Goal: Task Accomplishment & Management: Manage account settings

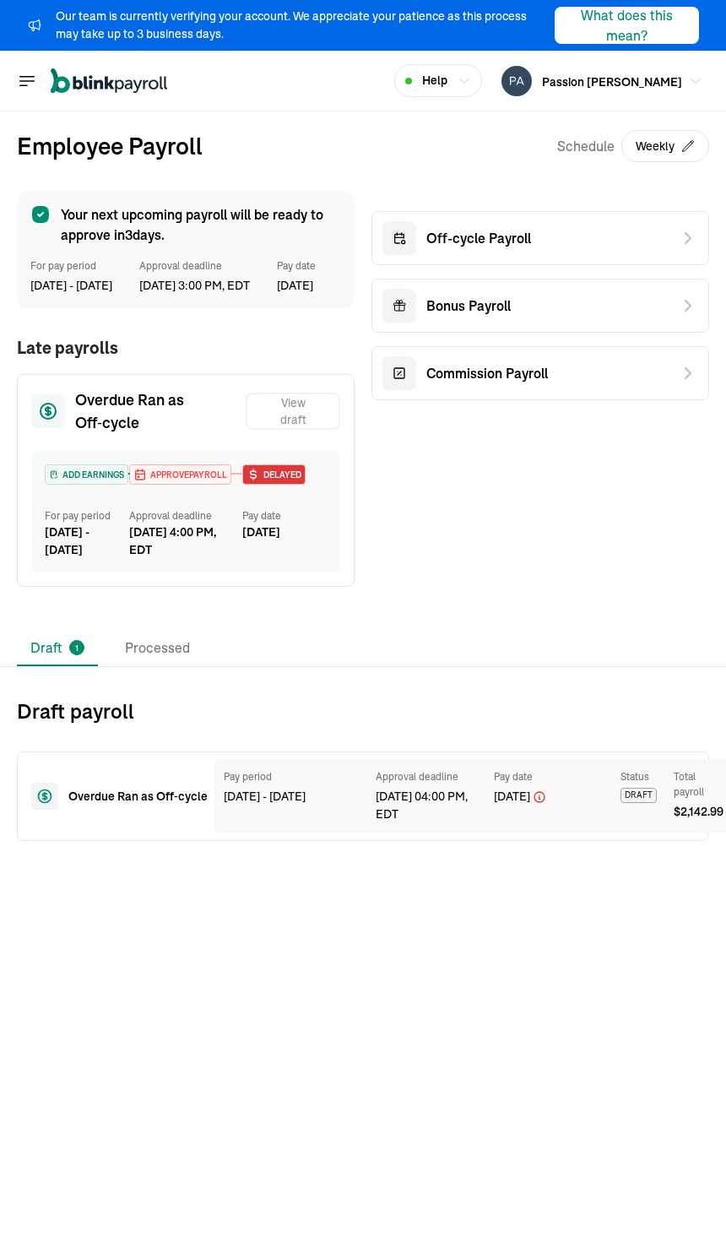
click at [177, 481] on span "APPROVE PAYROLL" at bounding box center [187, 475] width 80 height 13
click at [86, 559] on div "[DATE] - [DATE]" at bounding box center [87, 541] width 84 height 35
click at [73, 476] on div "ADD EARNINGS For pay period [DATE] - [DATE] APPROVE PAYROLL Approval deadline […" at bounding box center [185, 512] width 309 height 122
click at [172, 481] on span "APPROVE PAYROLL" at bounding box center [187, 475] width 80 height 13
click at [101, 405] on div "Overdue Ran as Off‑cycle View draft ADD EARNINGS For pay period [DATE] - [DATE]…" at bounding box center [186, 480] width 338 height 213
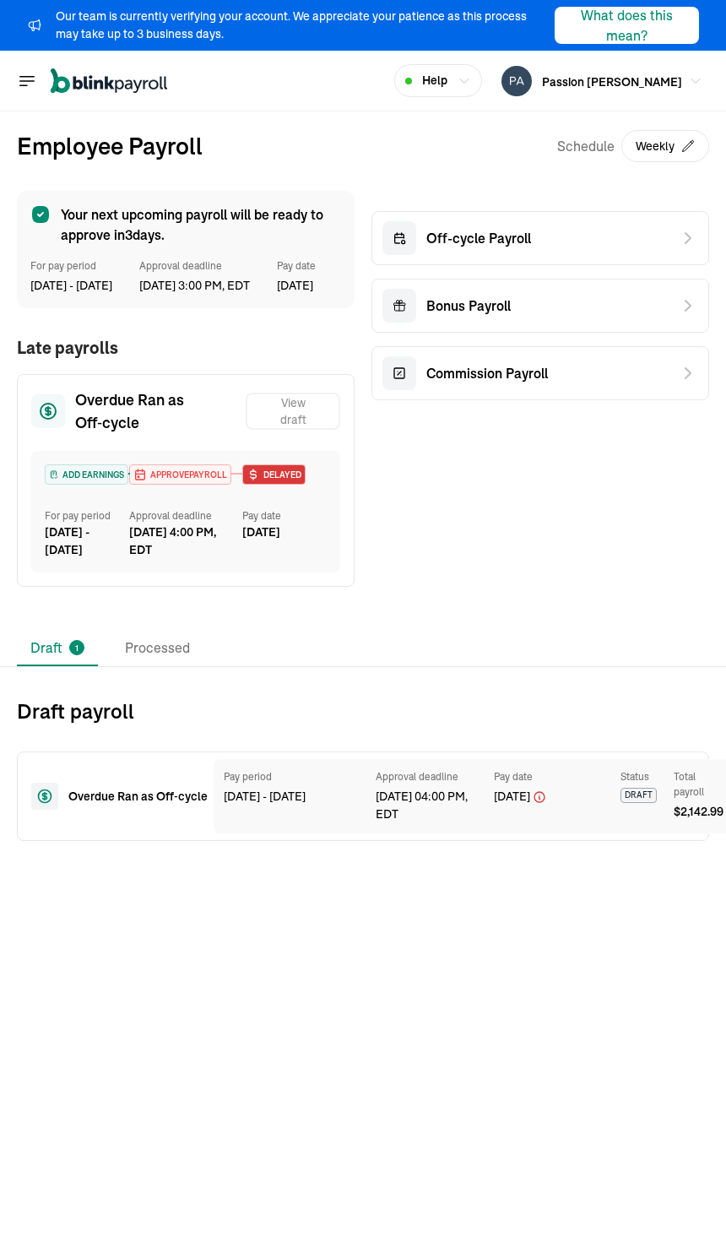
click at [97, 725] on h2 "Draft payroll" at bounding box center [363, 711] width 693 height 27
click at [68, 810] on div "Overdue Ran as Off‑cycle" at bounding box center [108, 796] width 155 height 27
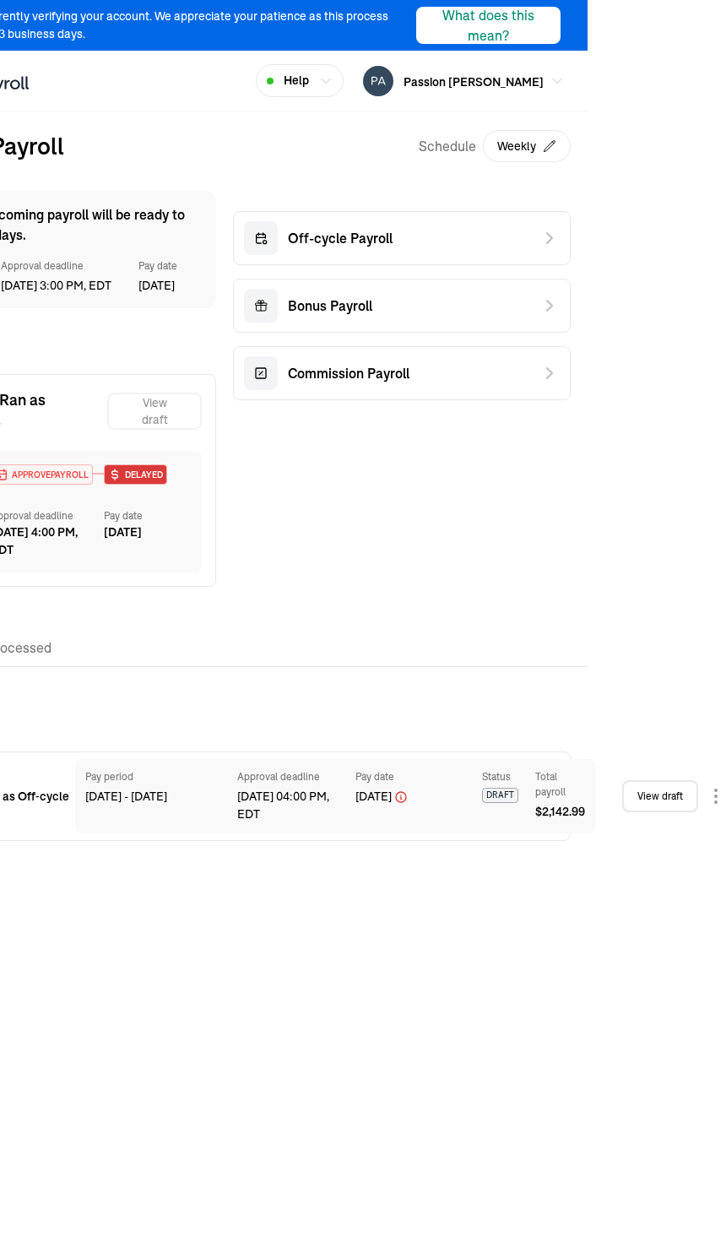
scroll to position [0, 139]
click at [249, 815] on div "[DATE] 04:00 PM, EDT" at bounding box center [287, 805] width 101 height 35
click at [644, 810] on link "View draft" at bounding box center [660, 796] width 76 height 32
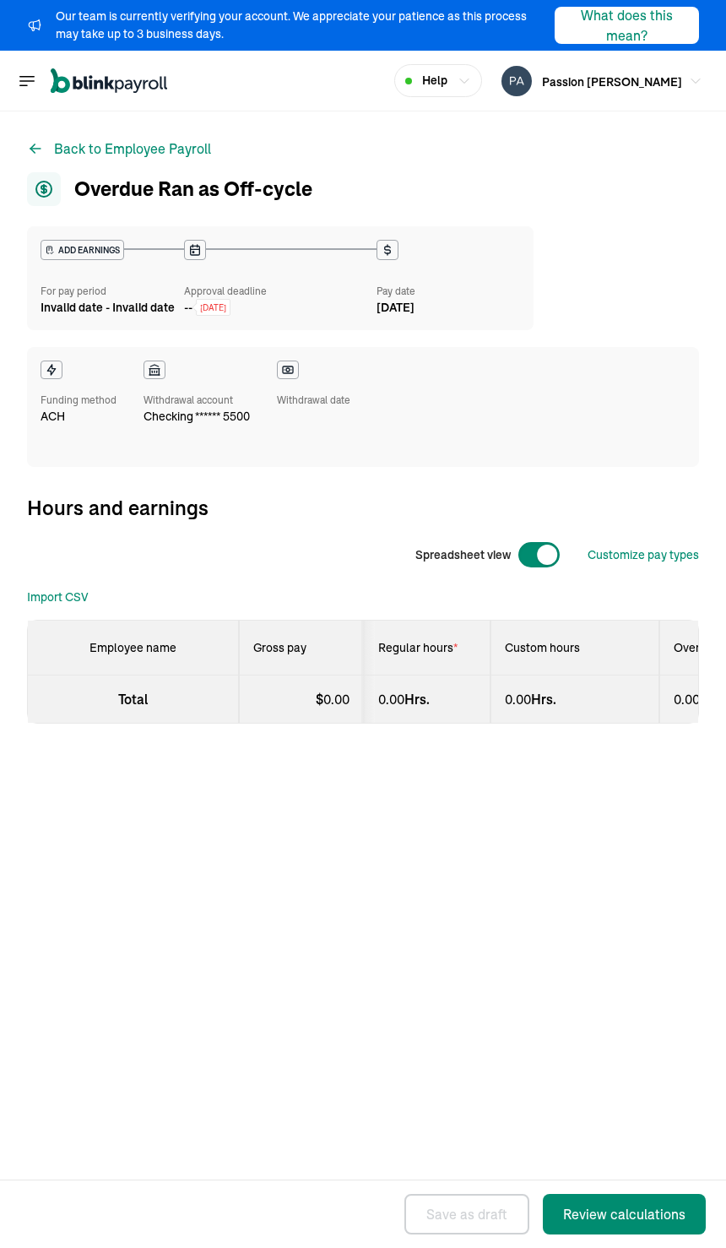
select select "direct_deposit"
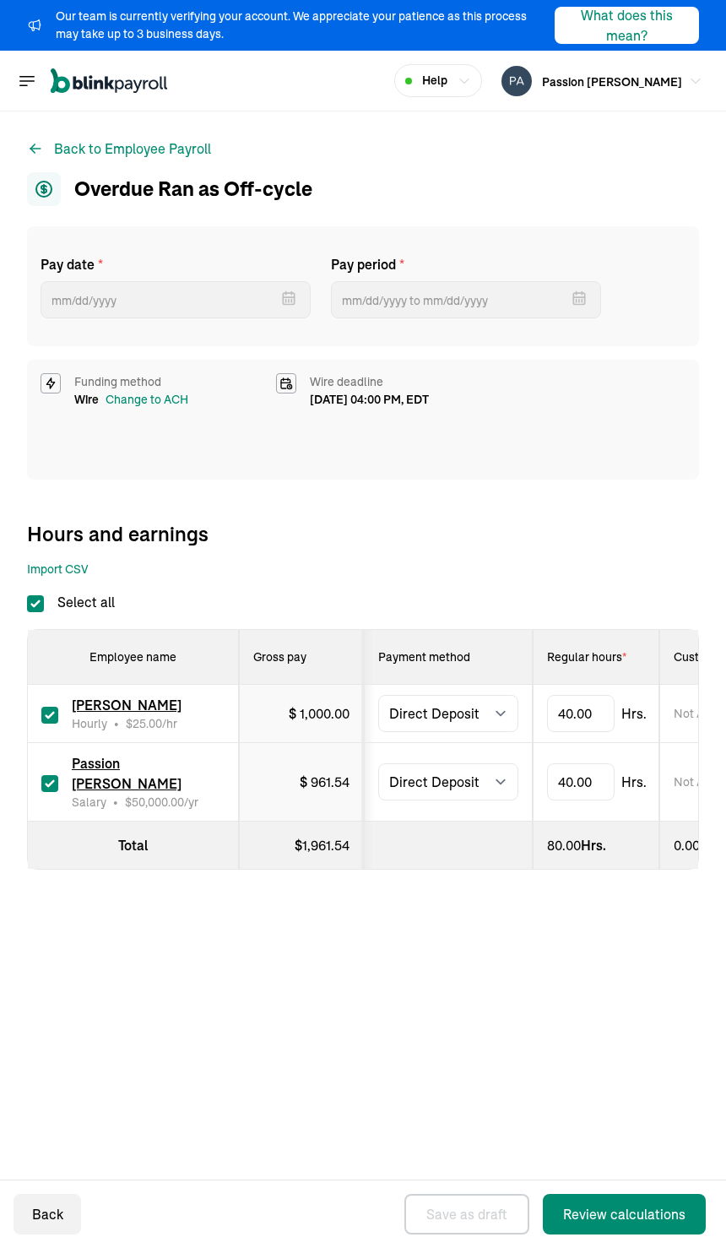
type input "[DATE]"
type input "[DATE] ~ [DATE]"
click at [421, 700] on select "Select method Direct Deposit Cash/Check" at bounding box center [448, 713] width 140 height 37
select select "manual"
click at [437, 781] on select "Select method Direct Deposit Cash/Check" at bounding box center [448, 781] width 140 height 37
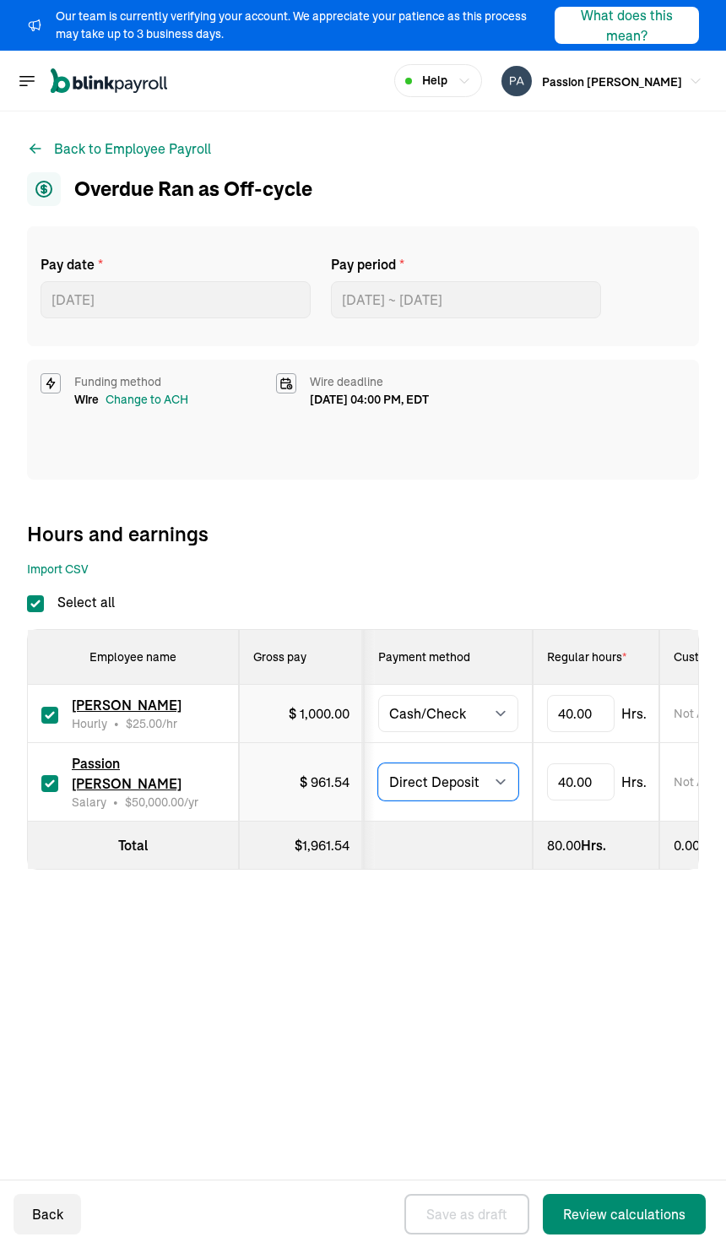
select select "manual"
type input "[DATE]"
type input "[DATE] ~ [DATE]"
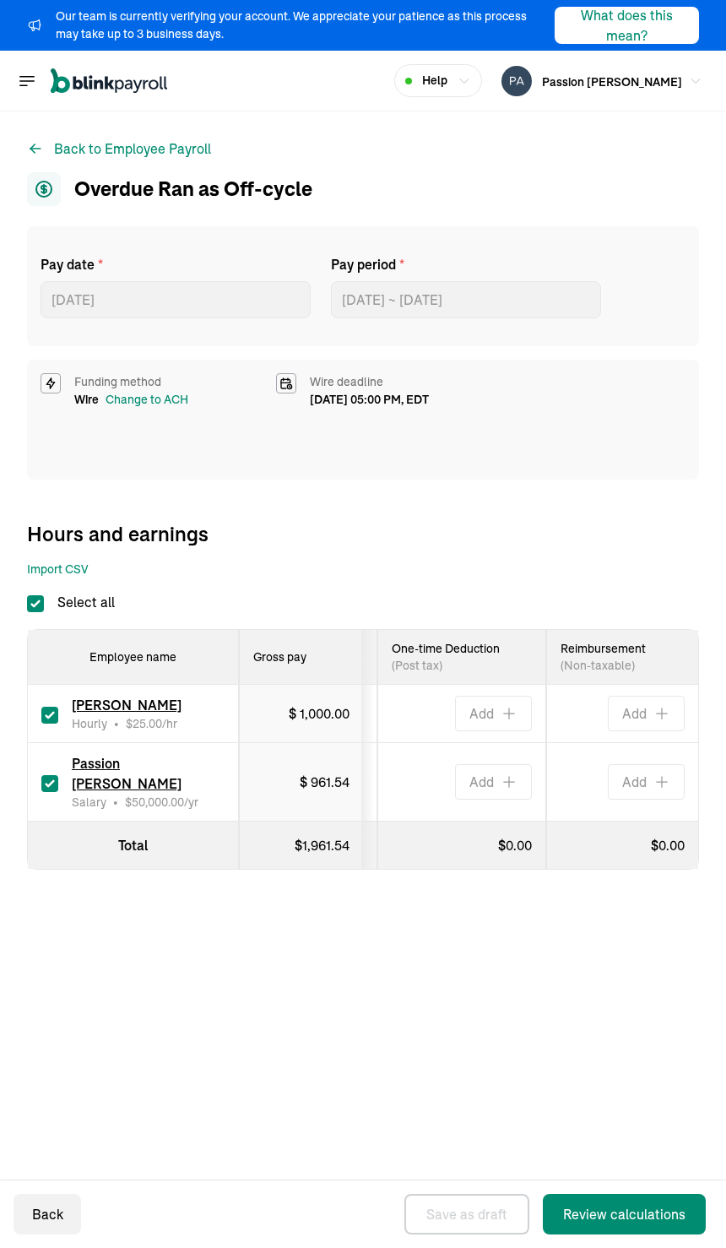
scroll to position [0, 1684]
click at [604, 1214] on div "Review calculations" at bounding box center [624, 1214] width 122 height 20
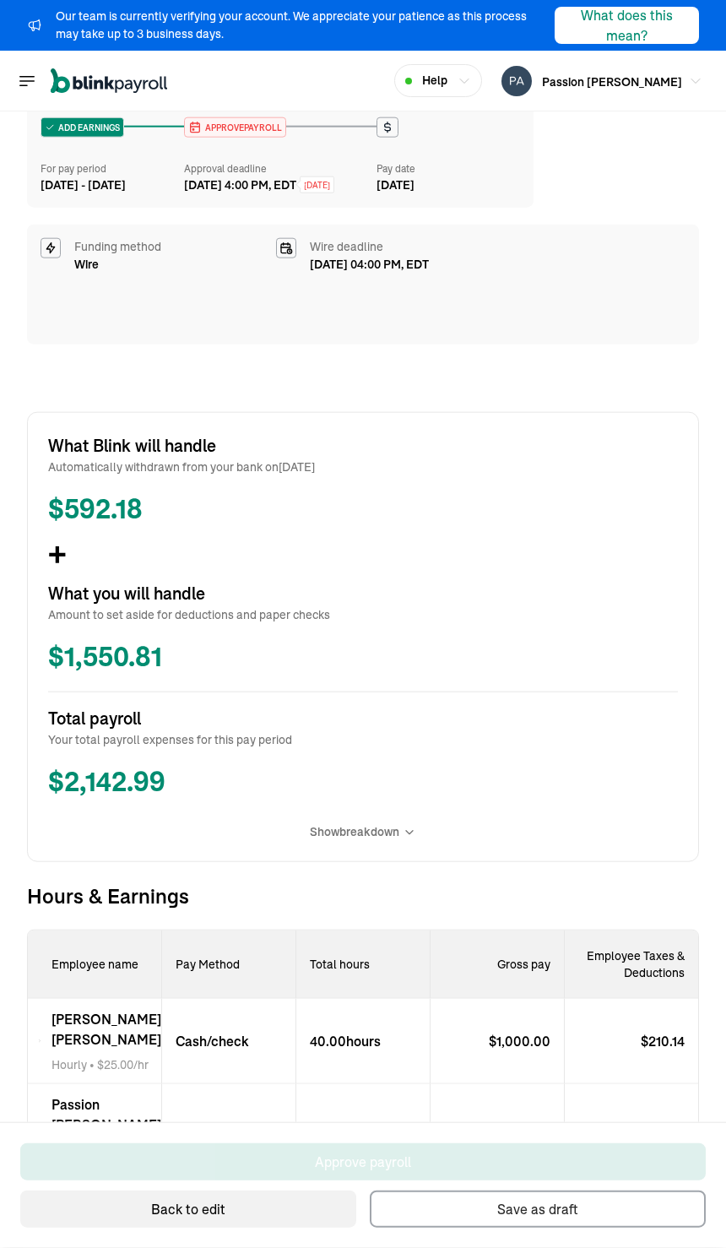
scroll to position [139, 0]
click at [41, 1031] on icon at bounding box center [39, 1041] width 3 height 20
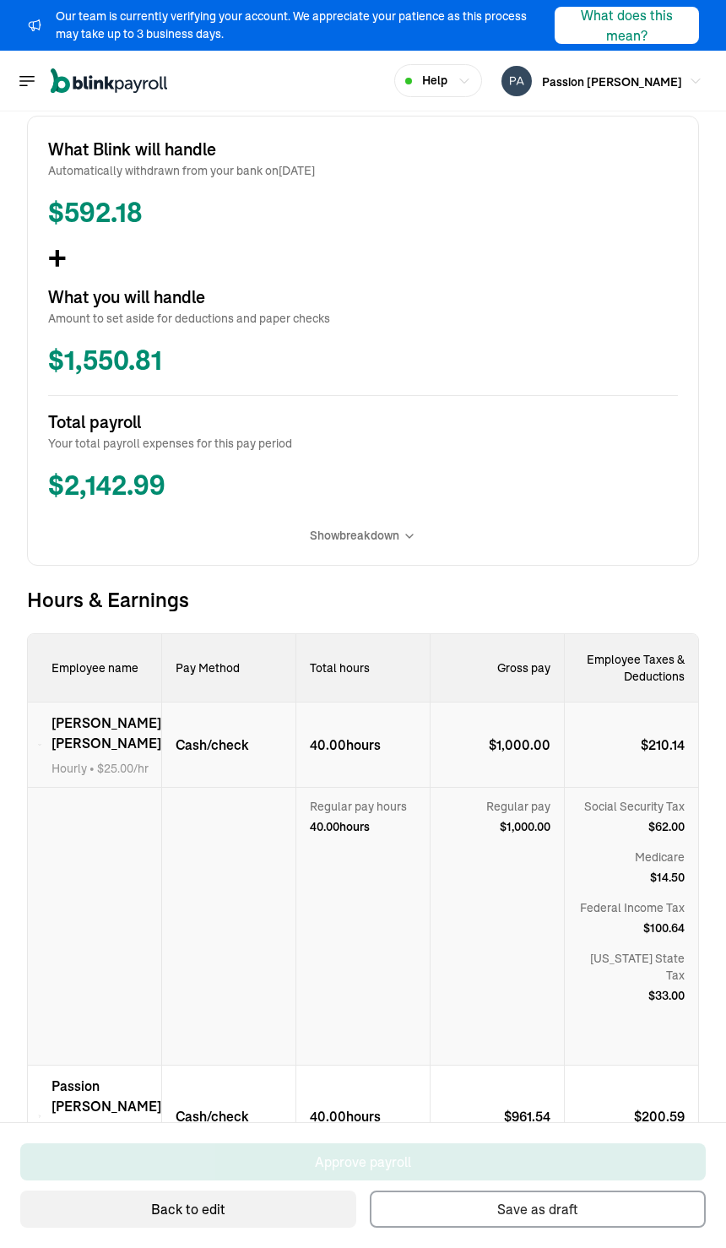
scroll to position [417, 0]
click at [47, 1068] on div "Passion [PERSON_NAME] Salary • $ 50,000.00 /yr" at bounding box center [95, 1119] width 134 height 102
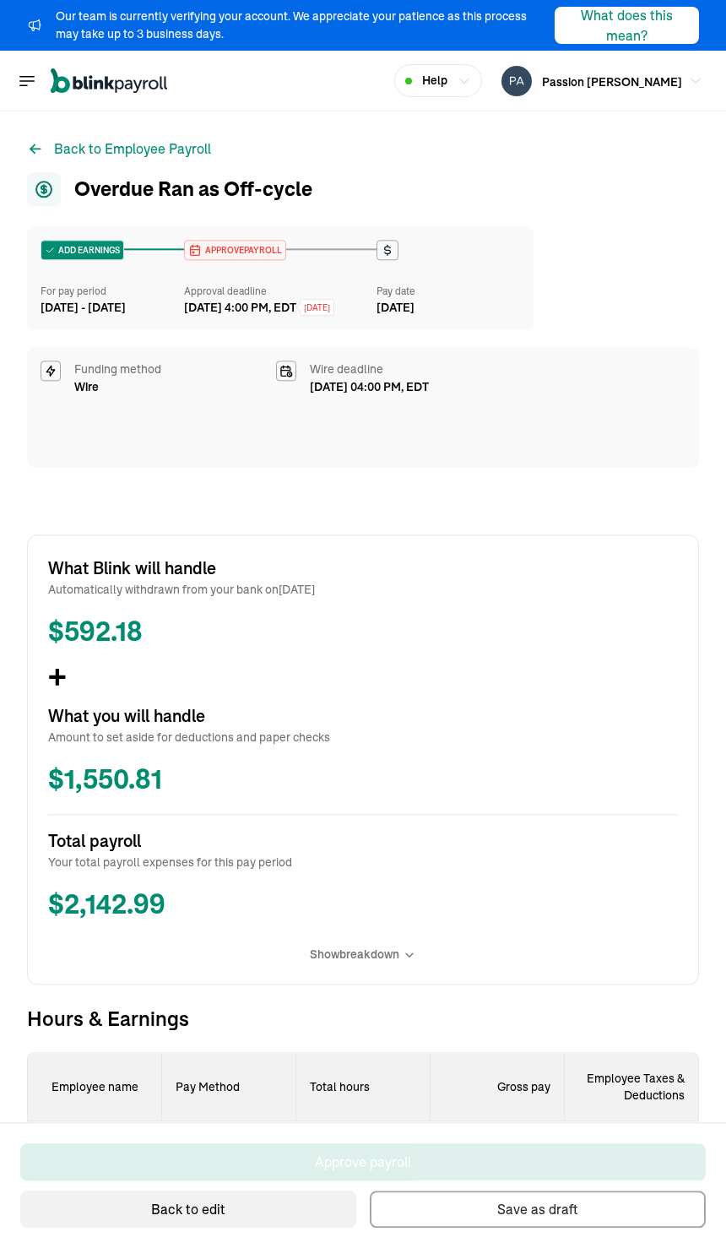
scroll to position [0, 0]
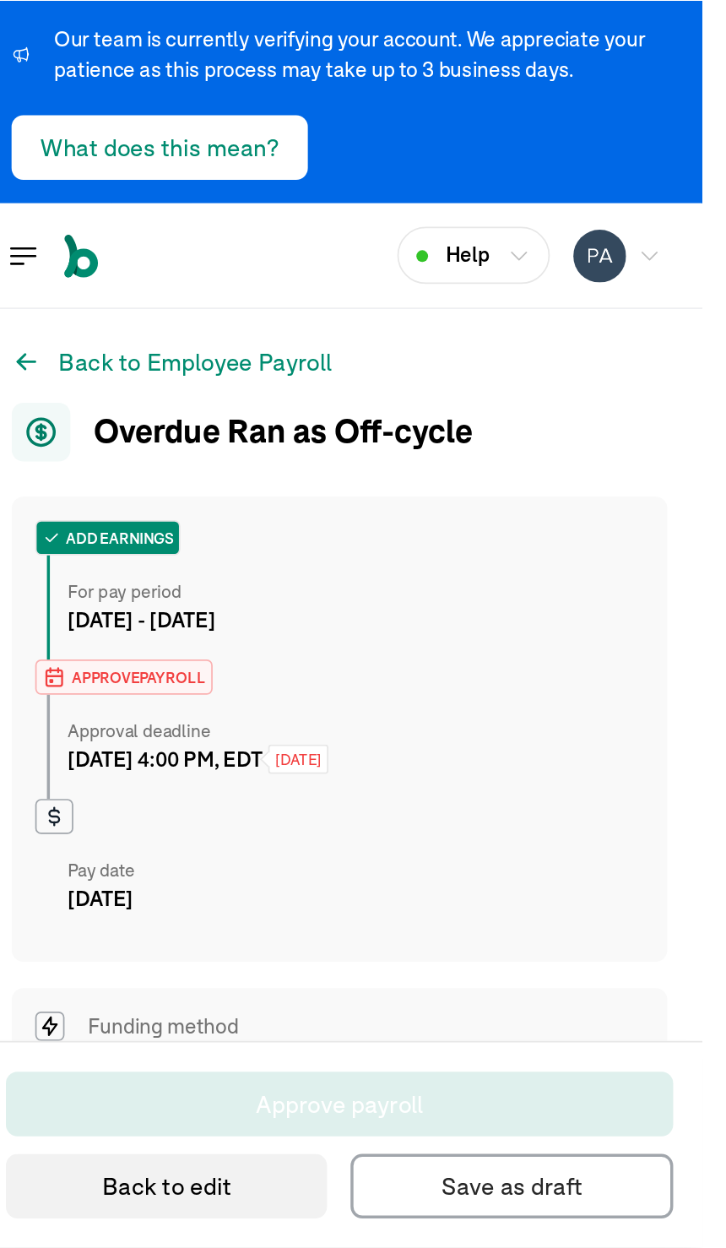
click at [94, 399] on div "Approval deadline [DATE] 4:00 PM, EDT [DATE]" at bounding box center [122, 429] width 174 height 60
click at [101, 383] on span "APPROVE PAYROLL" at bounding box center [92, 389] width 80 height 13
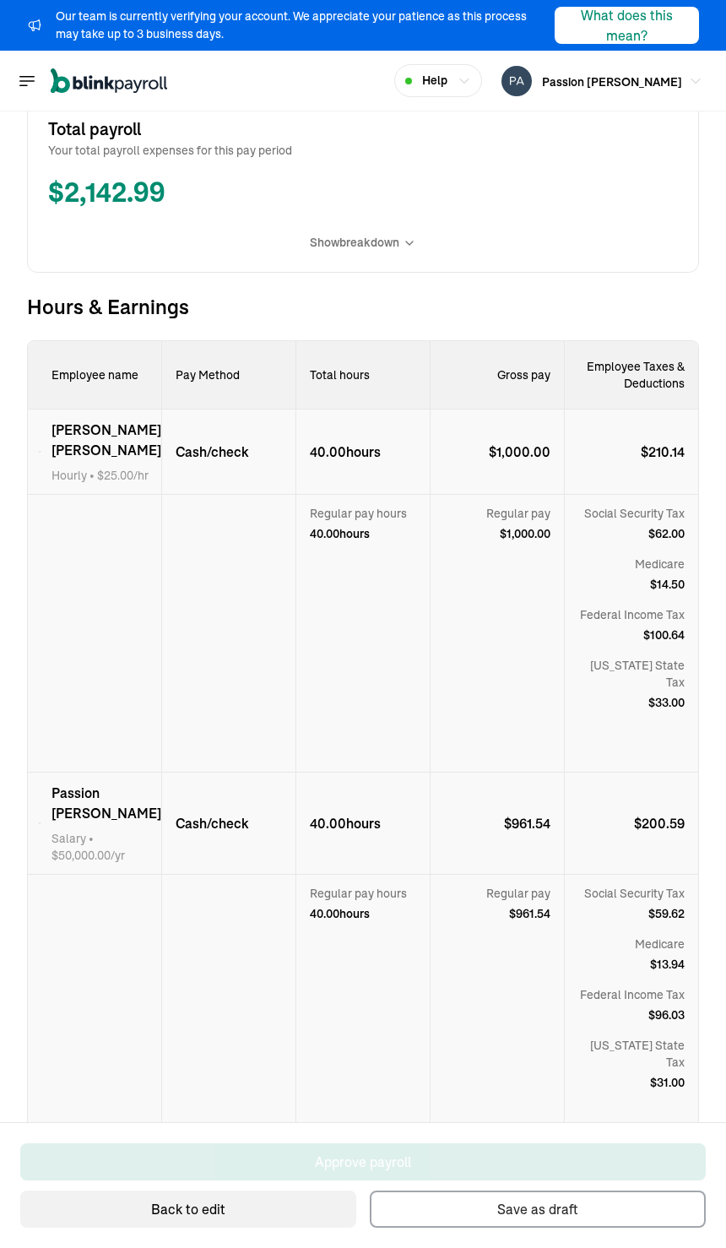
click at [386, 33] on div "Our team is currently verifying your account. We appreciate your patience as th…" at bounding box center [297, 25] width 482 height 35
click at [35, 79] on icon "Global" at bounding box center [27, 81] width 20 height 20
click at [18, 84] on icon "Global" at bounding box center [27, 81] width 20 height 20
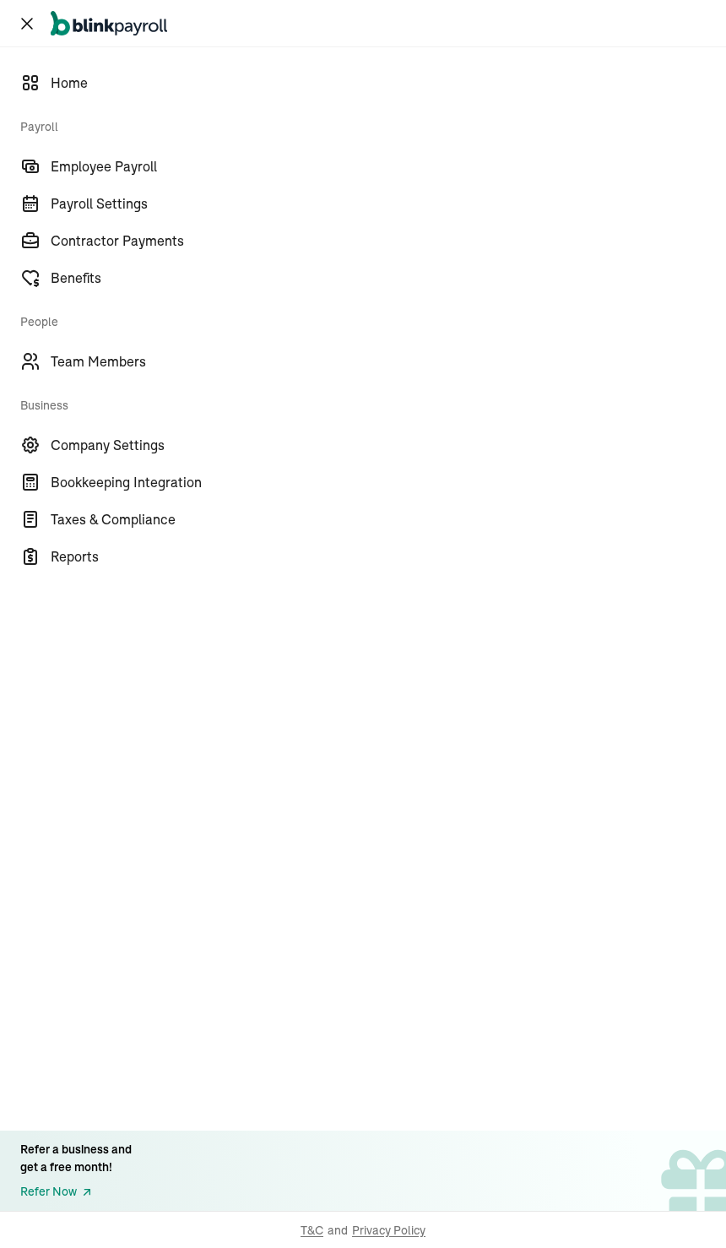
click at [101, 82] on span "Home" at bounding box center [389, 83] width 676 height 20
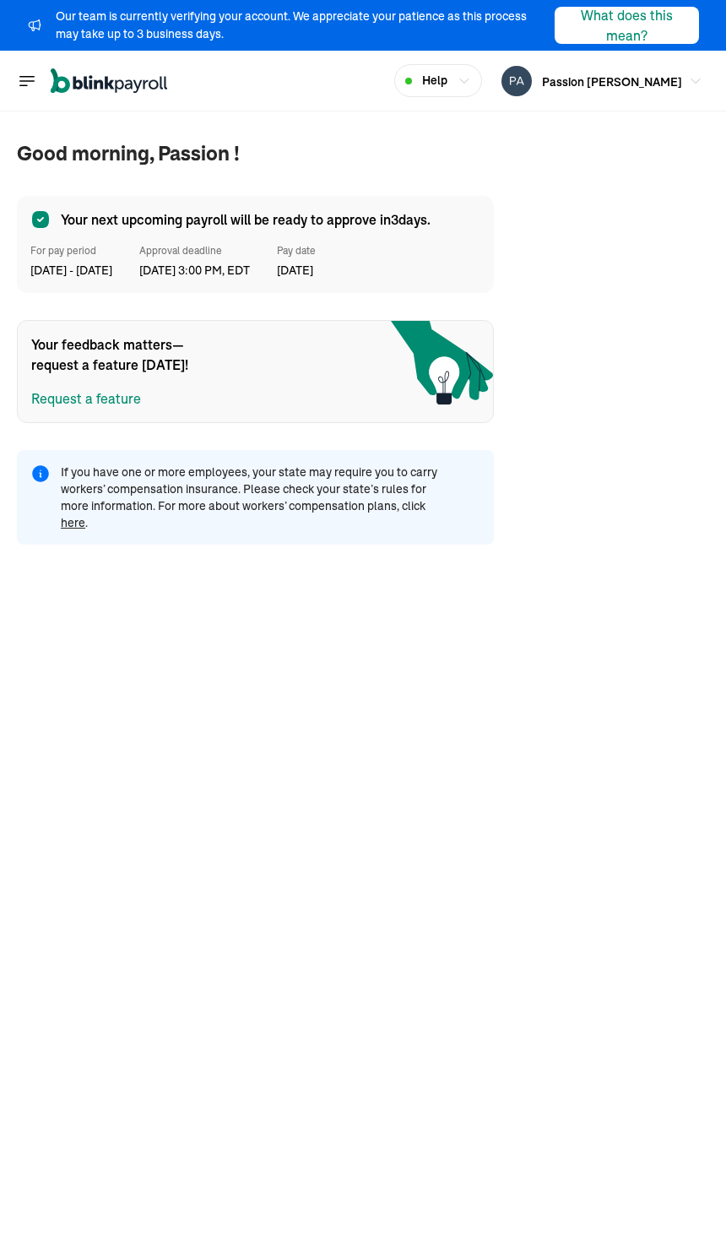
click at [134, 227] on span "Your next upcoming payroll will be ready to approve [DATE]." at bounding box center [246, 219] width 370 height 20
